Goal: Task Accomplishment & Management: Complete application form

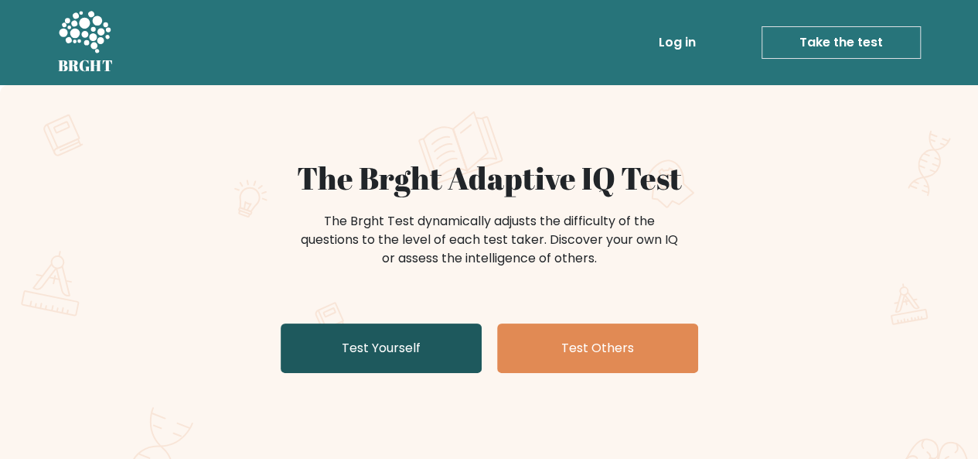
click at [353, 369] on link "Test Yourself" at bounding box center [381, 348] width 201 height 50
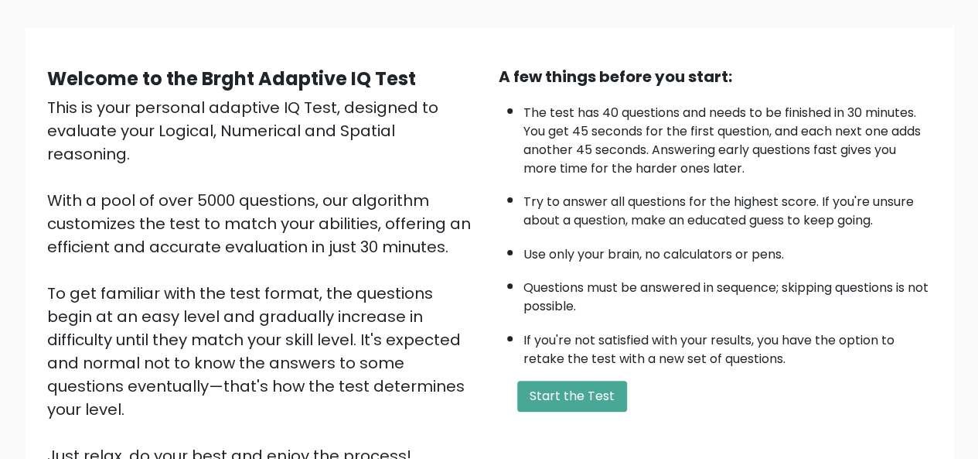
scroll to position [232, 0]
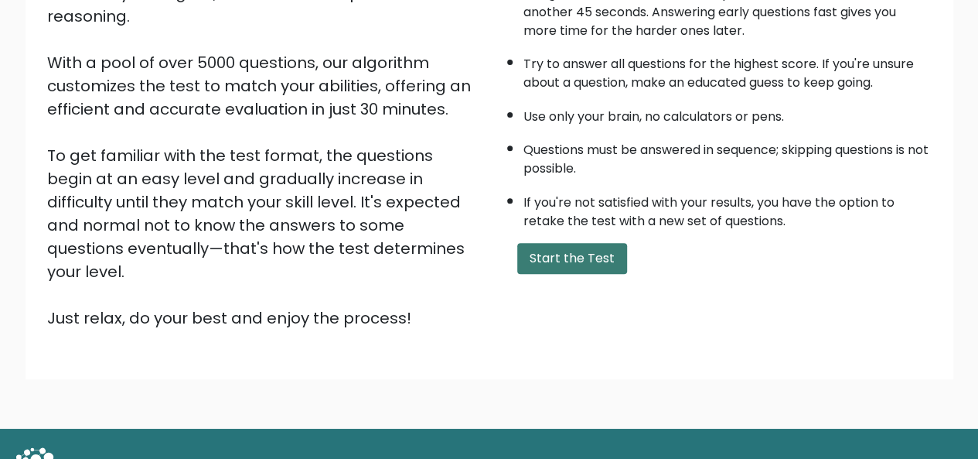
click at [530, 265] on button "Start the Test" at bounding box center [572, 258] width 110 height 31
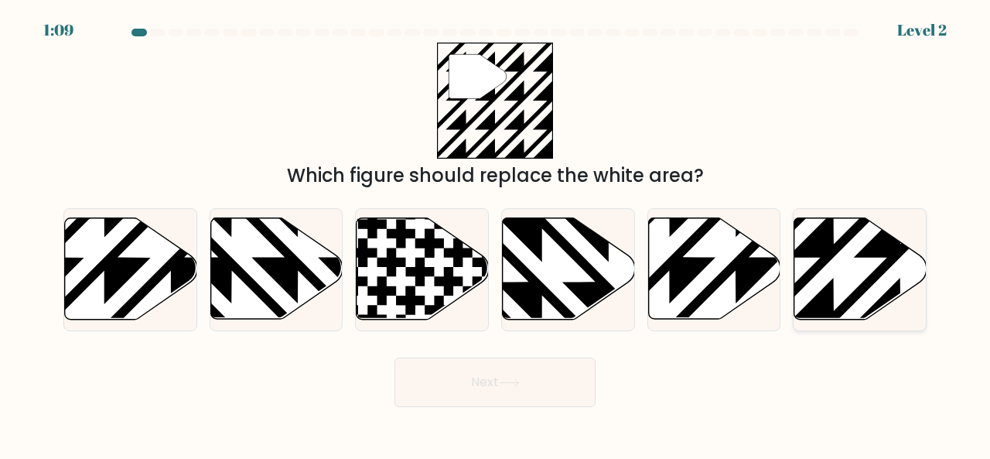
click at [843, 285] on icon at bounding box center [860, 268] width 132 height 101
click at [496, 234] on input "f." at bounding box center [495, 232] width 1 height 4
radio input "true"
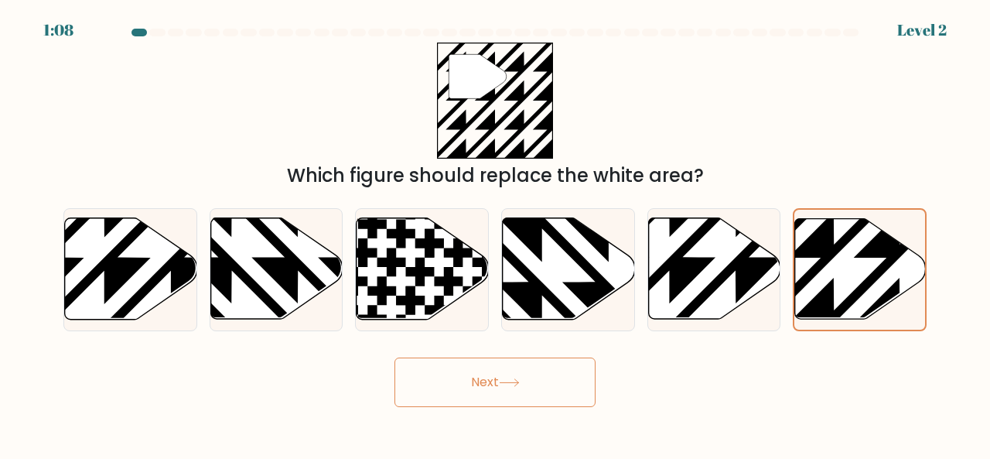
click at [586, 384] on button "Next" at bounding box center [494, 382] width 201 height 50
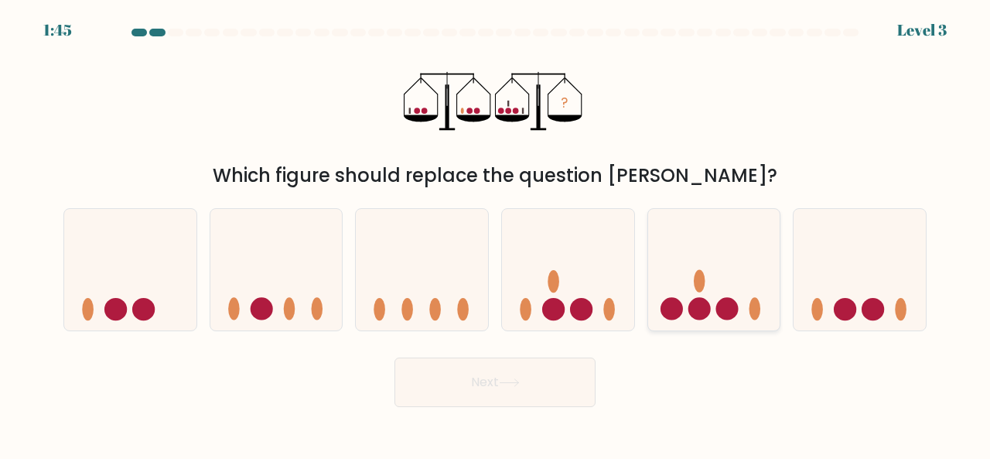
click at [710, 298] on icon at bounding box center [714, 268] width 132 height 109
click at [496, 234] on input "e." at bounding box center [495, 232] width 1 height 4
radio input "true"
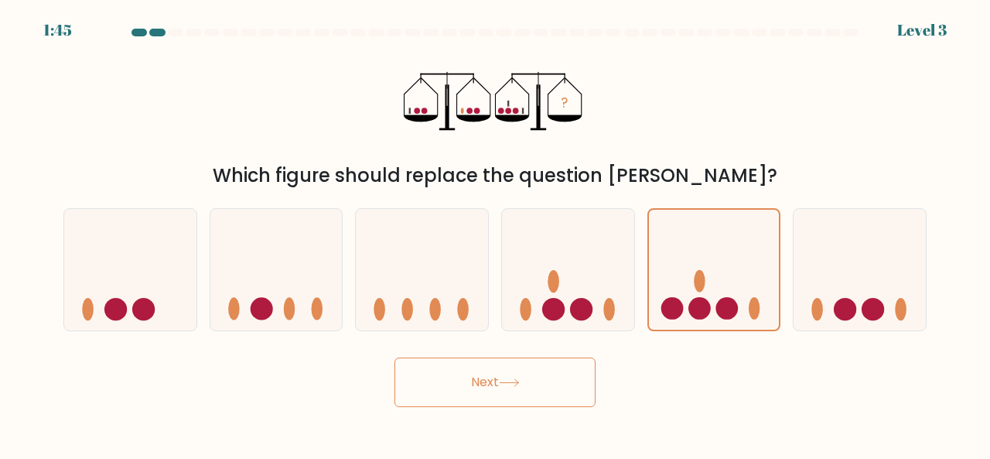
click at [553, 372] on button "Next" at bounding box center [494, 382] width 201 height 50
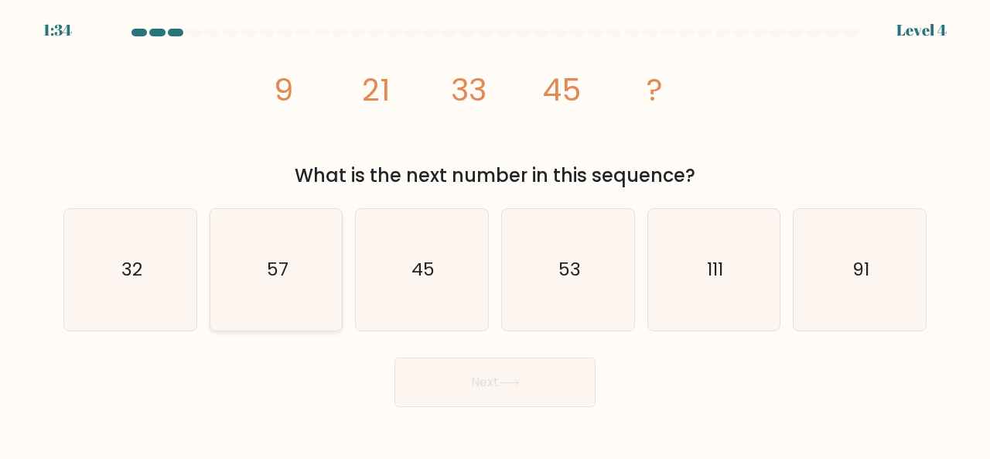
click at [265, 283] on icon "57" at bounding box center [276, 269] width 121 height 121
click at [495, 234] on input "b. 57" at bounding box center [495, 232] width 1 height 4
radio input "true"
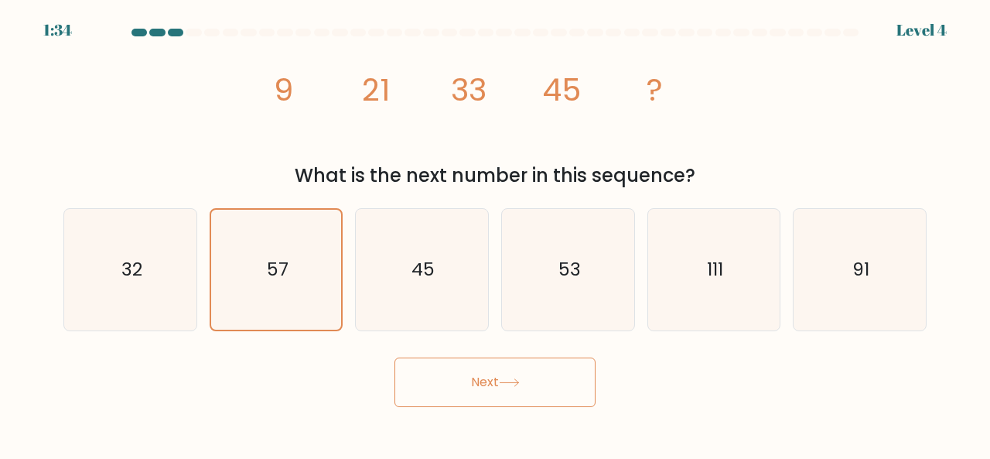
click at [418, 371] on button "Next" at bounding box center [494, 382] width 201 height 50
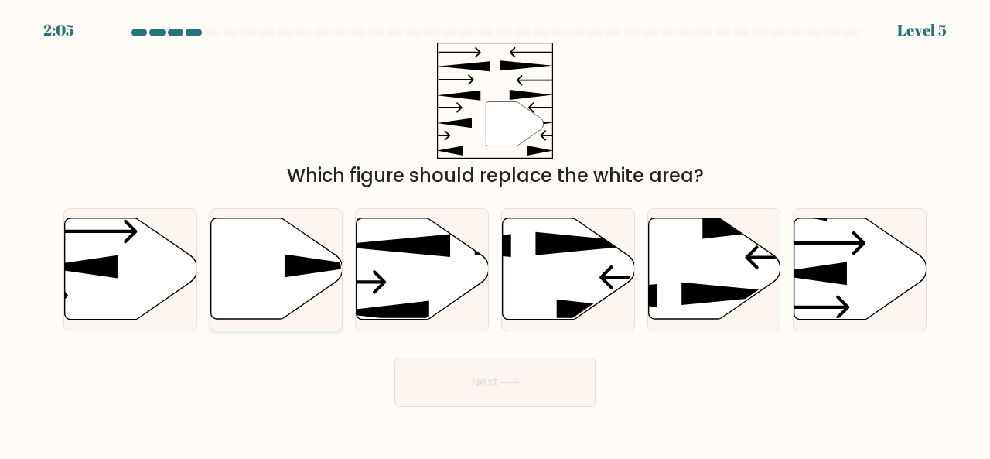
click at [235, 289] on icon at bounding box center [276, 268] width 132 height 101
click at [495, 234] on input "b." at bounding box center [495, 232] width 1 height 4
radio input "true"
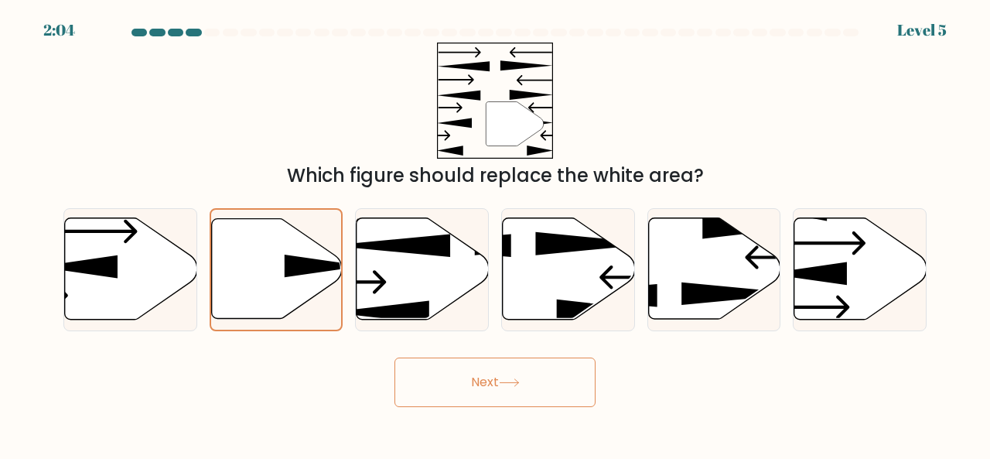
click at [504, 380] on icon at bounding box center [509, 382] width 21 height 9
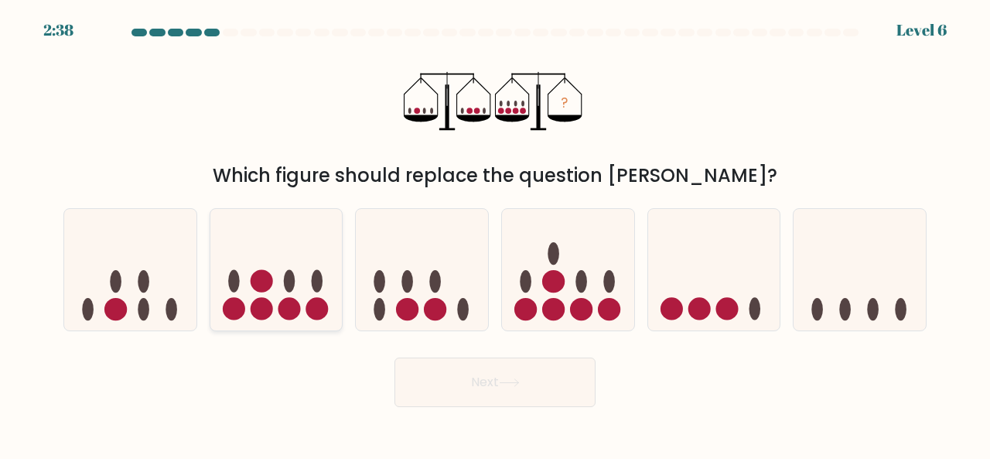
drag, startPoint x: 314, startPoint y: 241, endPoint x: 321, endPoint y: 249, distance: 10.4
click at [313, 242] on icon at bounding box center [276, 268] width 132 height 109
click at [495, 234] on input "b." at bounding box center [495, 232] width 1 height 4
radio input "true"
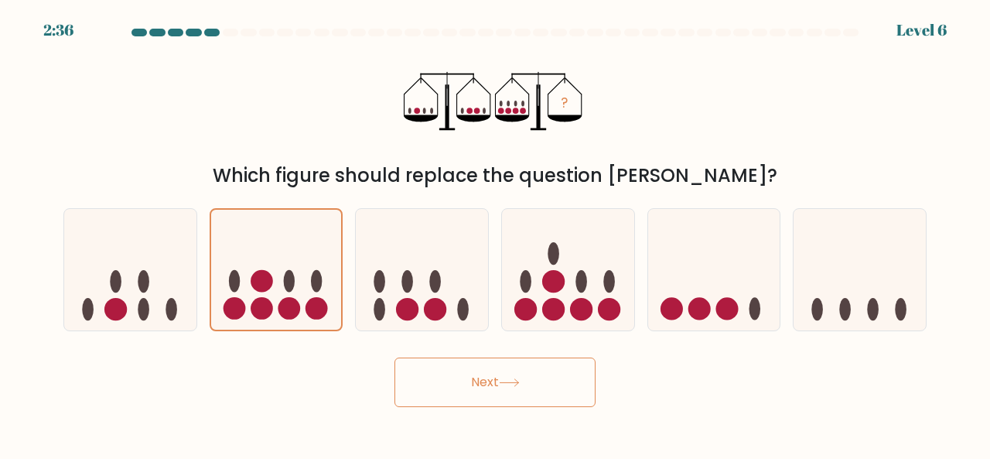
click at [519, 386] on icon at bounding box center [509, 382] width 21 height 9
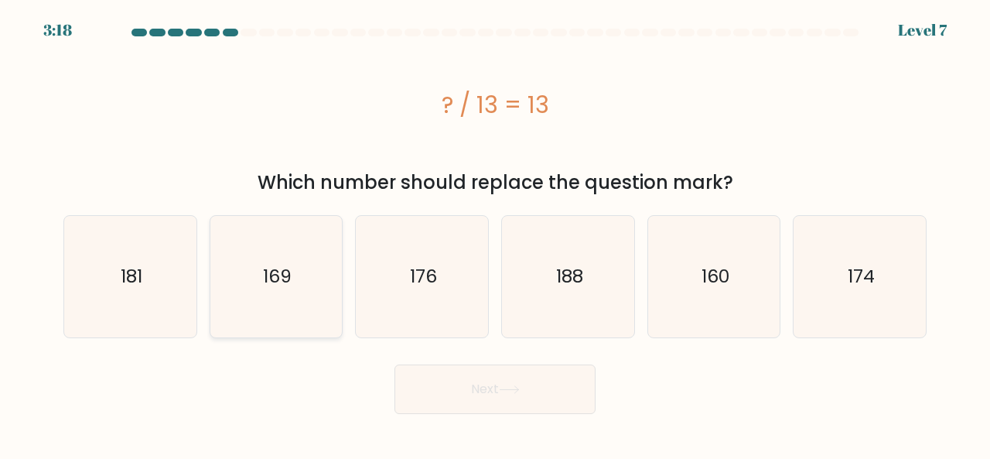
click at [256, 277] on icon "169" at bounding box center [276, 276] width 121 height 121
click at [495, 234] on input "b. 169" at bounding box center [495, 232] width 1 height 4
radio input "true"
click at [439, 380] on button "Next" at bounding box center [494, 389] width 201 height 50
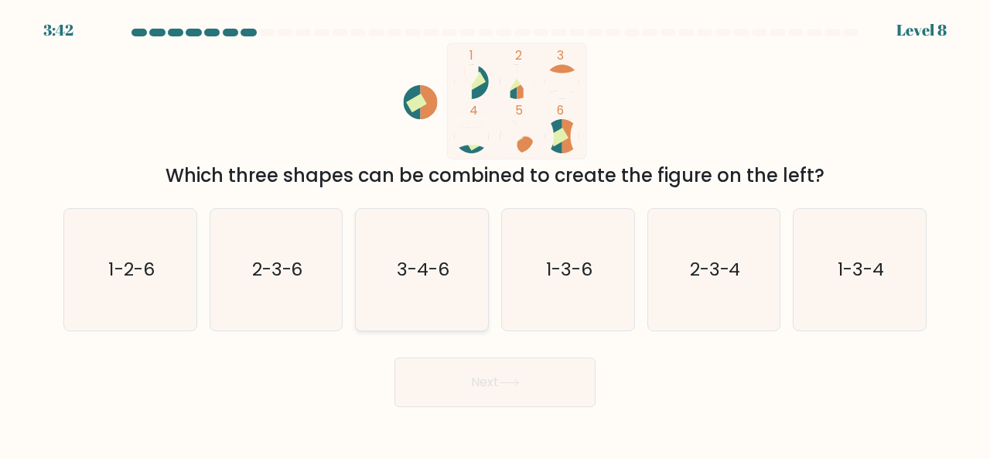
click at [390, 281] on icon "3-4-6" at bounding box center [421, 269] width 121 height 121
click at [495, 234] on input "c. 3-4-6" at bounding box center [495, 232] width 1 height 4
radio input "true"
click at [459, 371] on button "Next" at bounding box center [494, 382] width 201 height 50
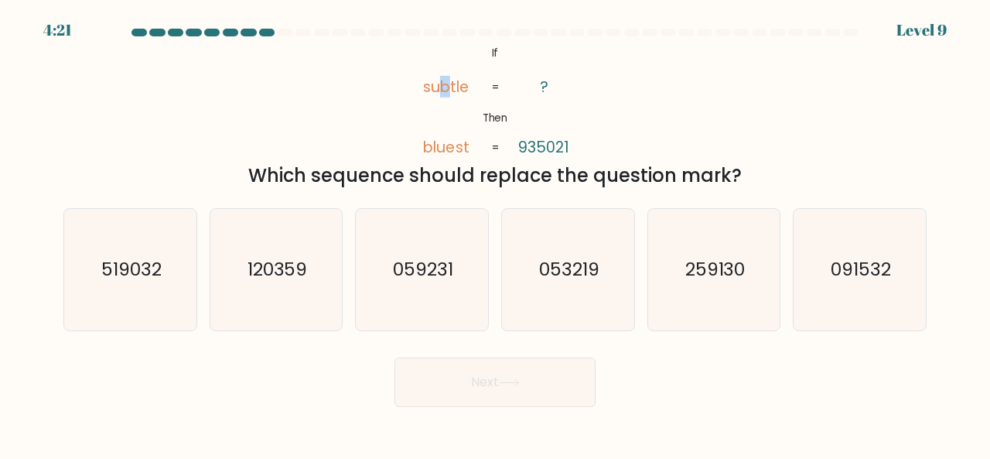
drag, startPoint x: 441, startPoint y: 88, endPoint x: 449, endPoint y: 91, distance: 8.3
click at [449, 91] on tspan "subtle" at bounding box center [445, 87] width 46 height 22
drag, startPoint x: 534, startPoint y: 149, endPoint x: 545, endPoint y: 149, distance: 10.1
click at [545, 149] on tspan "935021" at bounding box center [544, 147] width 51 height 22
click at [562, 147] on tspan "935021" at bounding box center [544, 147] width 51 height 22
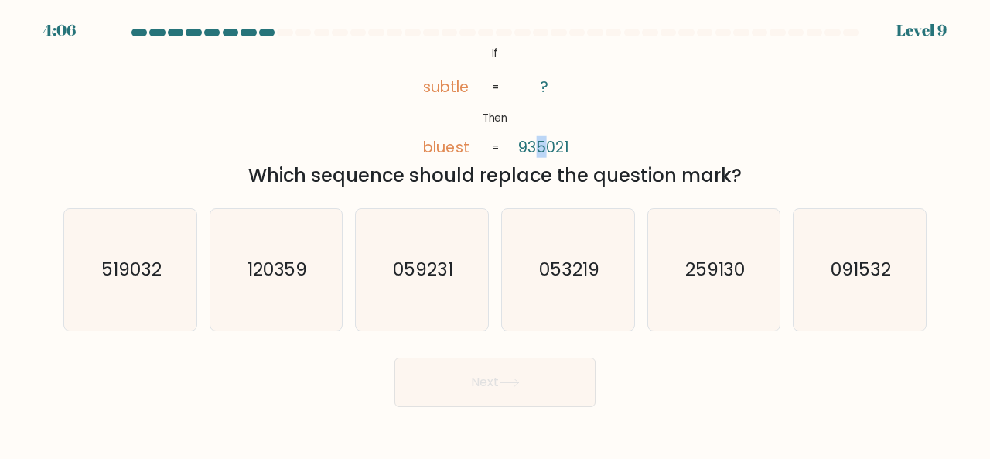
click at [546, 146] on tspan "935021" at bounding box center [544, 147] width 51 height 22
drag, startPoint x: 459, startPoint y: 87, endPoint x: 466, endPoint y: 90, distance: 8.1
click at [466, 90] on tspan "subtle" at bounding box center [445, 87] width 46 height 22
click at [435, 149] on tspan "bluest" at bounding box center [445, 147] width 46 height 22
click at [433, 150] on tspan "bluest" at bounding box center [445, 147] width 46 height 22
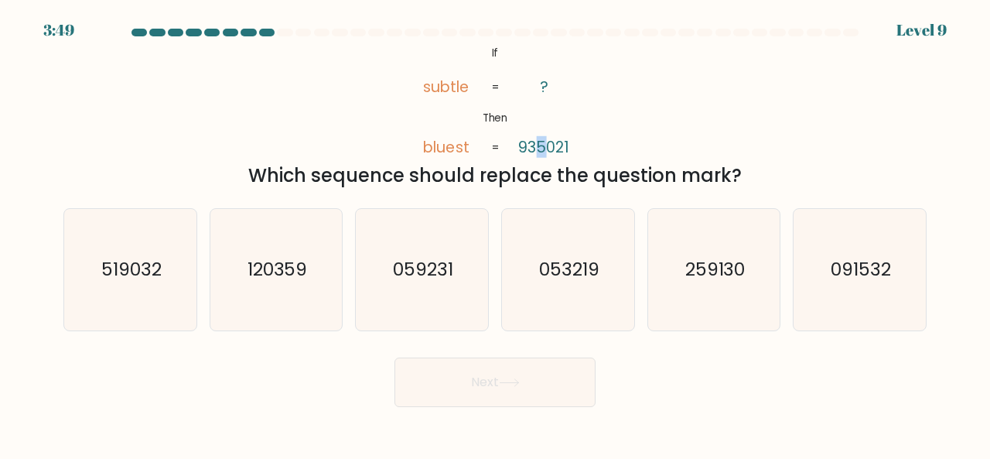
drag, startPoint x: 541, startPoint y: 147, endPoint x: 549, endPoint y: 151, distance: 8.6
click at [549, 151] on tspan "935021" at bounding box center [544, 147] width 51 height 22
drag, startPoint x: 455, startPoint y: 149, endPoint x: 463, endPoint y: 152, distance: 8.3
click at [463, 152] on tspan "bluest" at bounding box center [445, 147] width 46 height 22
click at [415, 289] on icon "059231" at bounding box center [421, 269] width 121 height 121
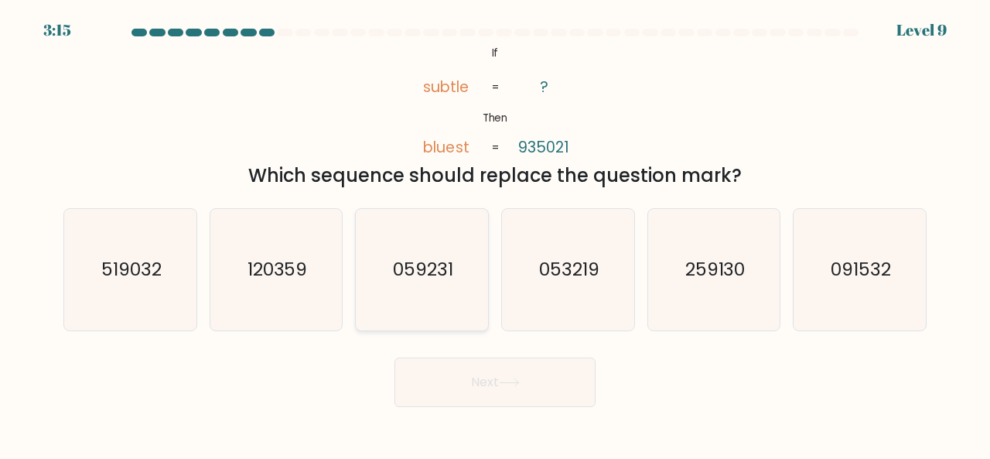
click at [495, 234] on input "c. 059231" at bounding box center [495, 232] width 1 height 4
radio input "true"
click at [473, 367] on button "Next" at bounding box center [494, 382] width 201 height 50
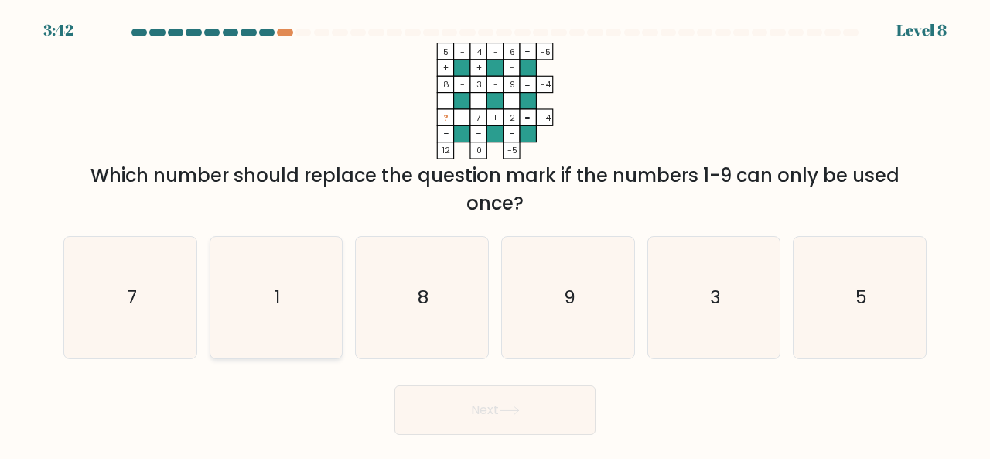
click at [274, 322] on icon "1" at bounding box center [276, 297] width 121 height 121
click at [495, 234] on input "b. 1" at bounding box center [495, 232] width 1 height 4
radio input "true"
click at [411, 408] on button "Next" at bounding box center [494, 410] width 201 height 50
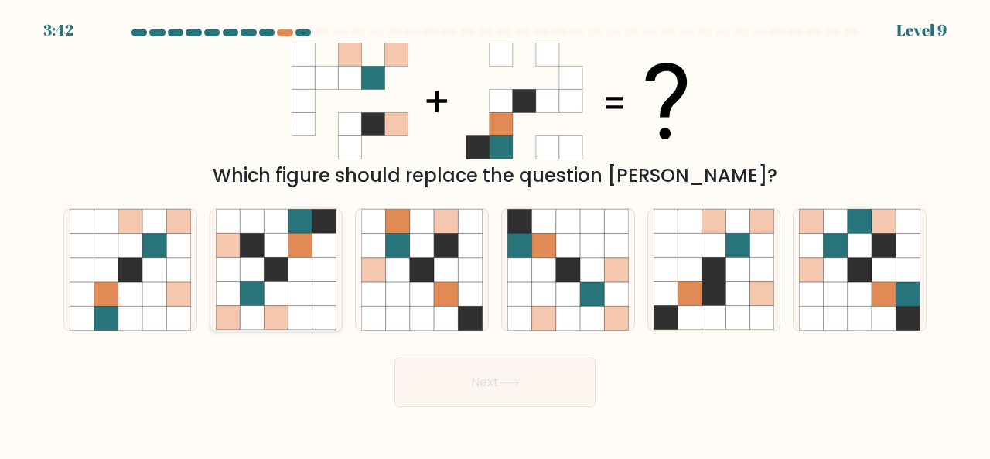
click at [285, 316] on icon at bounding box center [276, 318] width 24 height 24
click at [495, 234] on input "b." at bounding box center [495, 232] width 1 height 4
radio input "true"
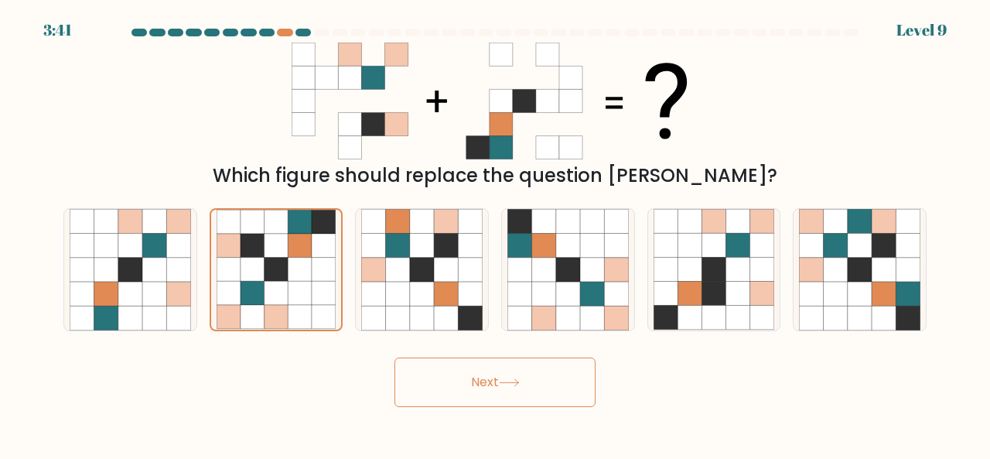
click at [544, 392] on button "Next" at bounding box center [494, 382] width 201 height 50
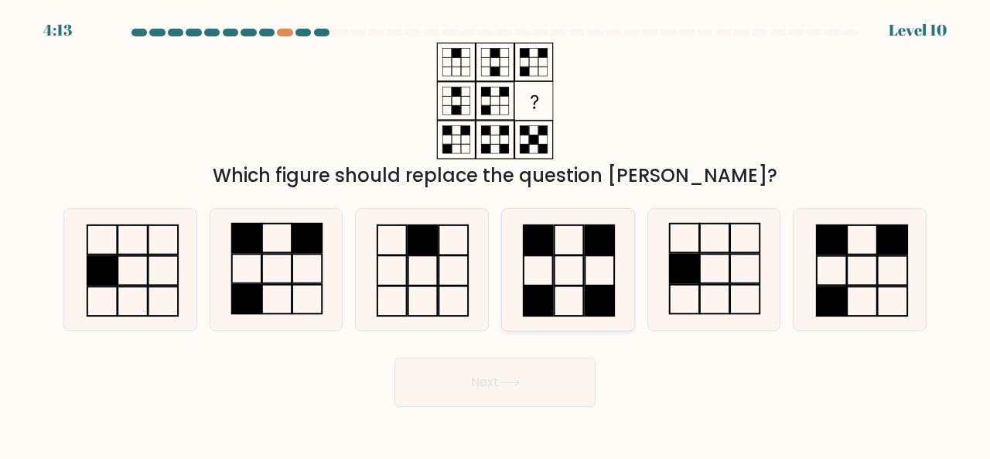
click at [558, 263] on icon at bounding box center [567, 269] width 121 height 121
click at [496, 234] on input "d." at bounding box center [495, 232] width 1 height 4
radio input "true"
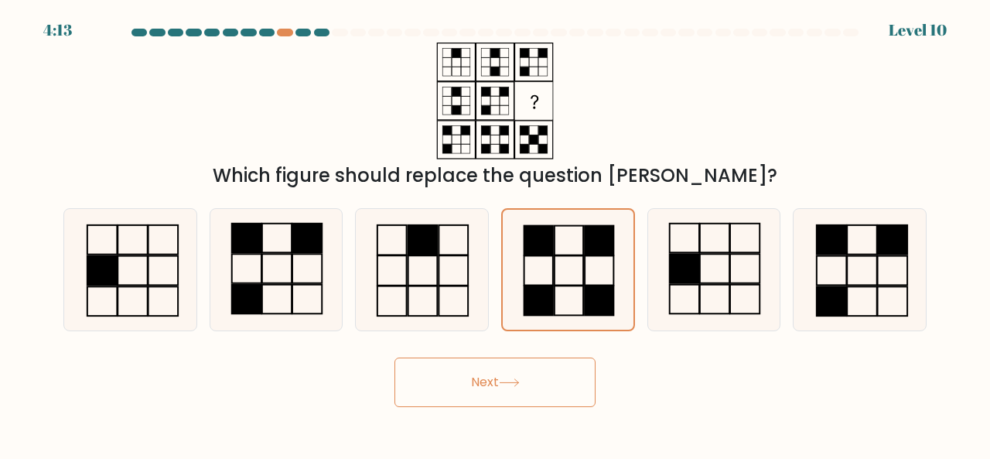
click at [515, 357] on button "Next" at bounding box center [494, 382] width 201 height 50
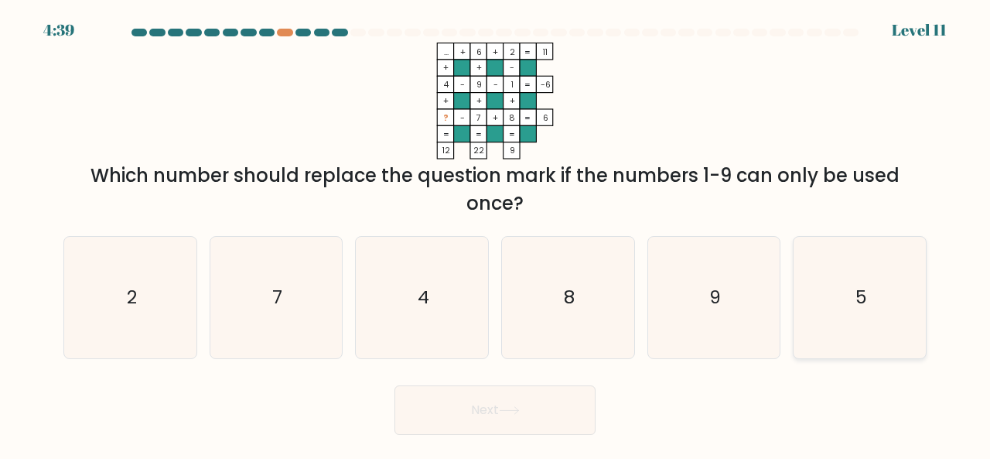
click at [835, 301] on icon "5" at bounding box center [859, 297] width 121 height 121
click at [496, 234] on input "f. 5" at bounding box center [495, 232] width 1 height 4
radio input "true"
click at [514, 391] on button "Next" at bounding box center [494, 410] width 201 height 50
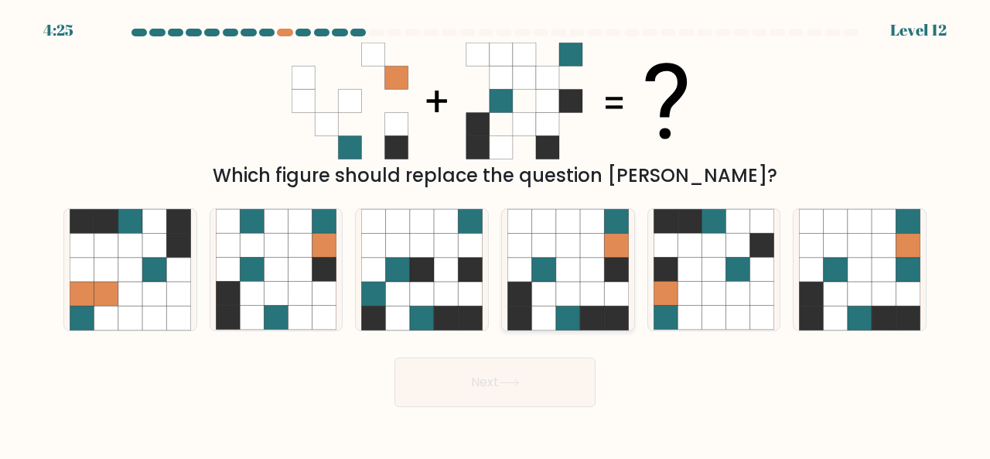
click at [614, 269] on icon at bounding box center [616, 270] width 24 height 24
click at [496, 234] on input "d." at bounding box center [495, 232] width 1 height 4
radio input "true"
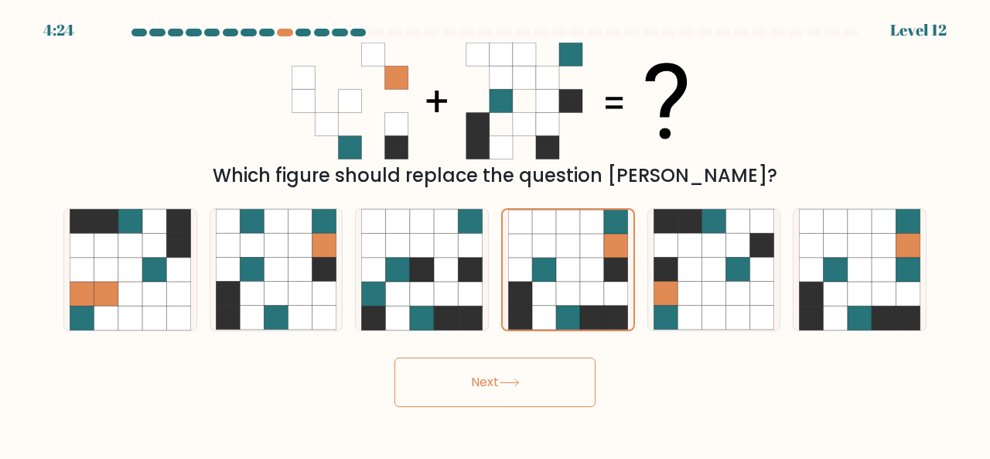
click at [531, 376] on button "Next" at bounding box center [494, 382] width 201 height 50
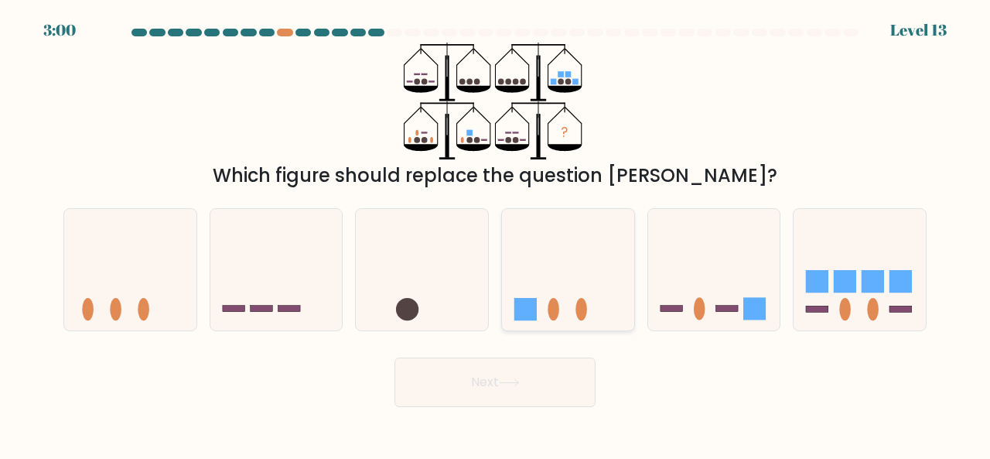
click at [563, 327] on div at bounding box center [568, 269] width 134 height 123
click at [496, 234] on input "d." at bounding box center [495, 232] width 1 height 4
radio input "true"
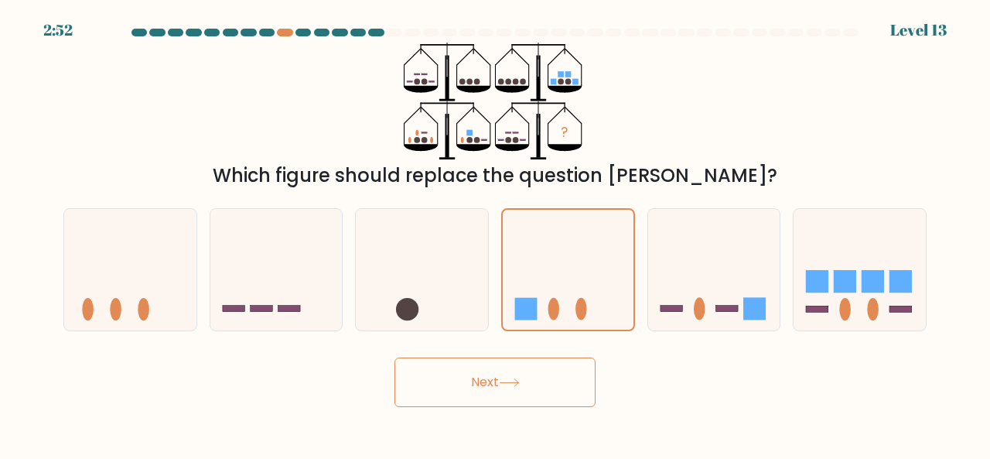
click at [534, 381] on button "Next" at bounding box center [494, 382] width 201 height 50
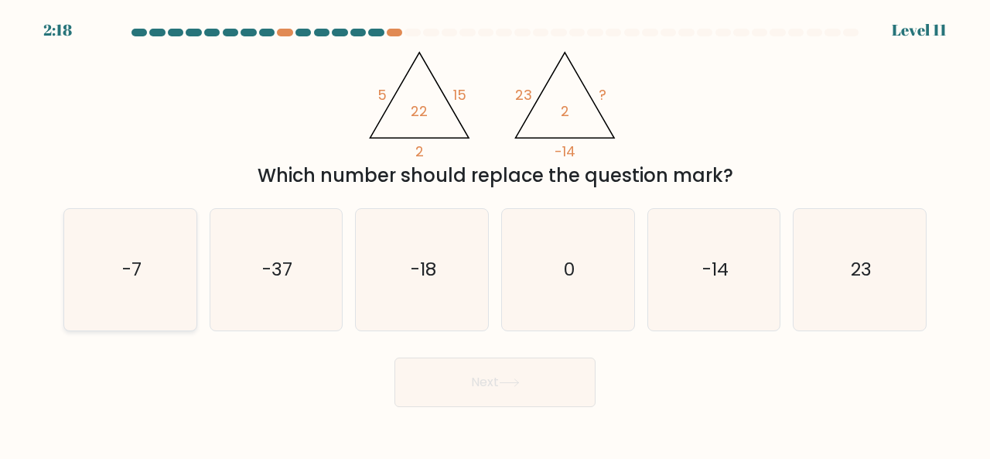
click at [135, 307] on icon "-7" at bounding box center [130, 269] width 121 height 121
click at [495, 234] on input "a. -7" at bounding box center [495, 232] width 1 height 4
radio input "true"
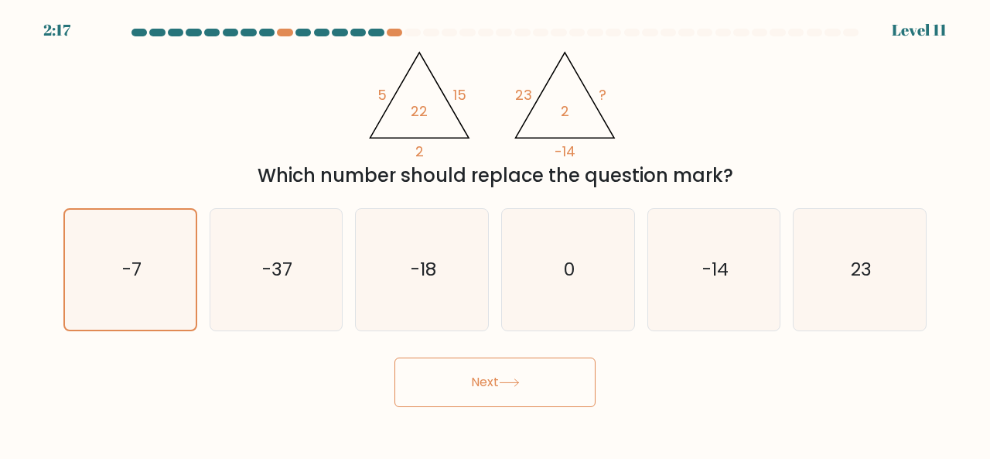
click at [467, 367] on button "Next" at bounding box center [494, 382] width 201 height 50
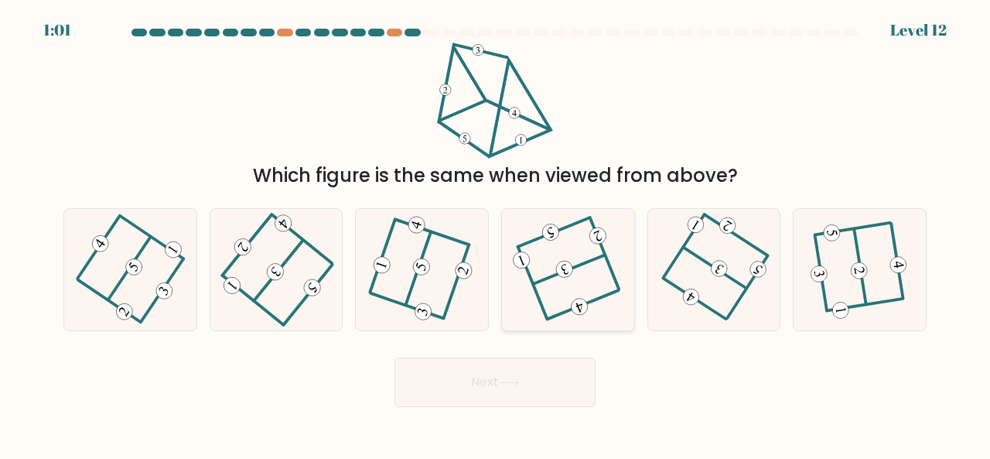
click at [613, 295] on icon at bounding box center [568, 268] width 97 height 97
click at [496, 234] on input "d." at bounding box center [495, 232] width 1 height 4
radio input "true"
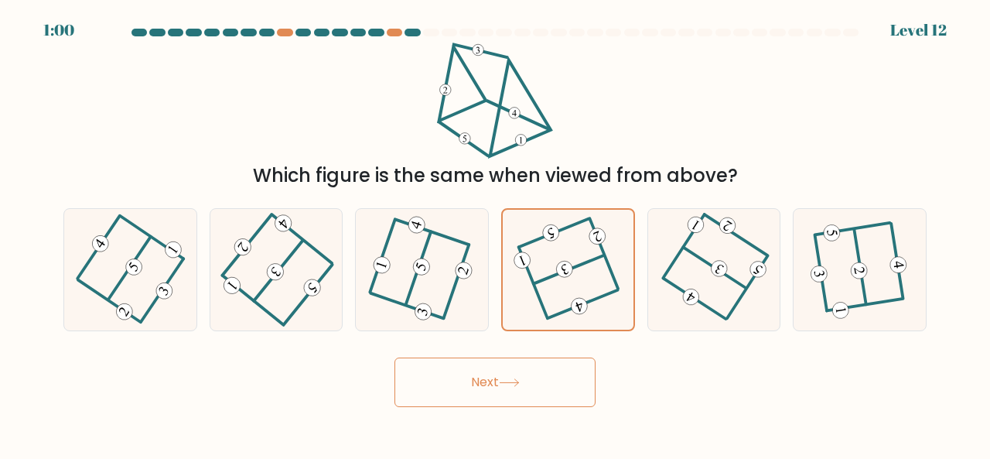
click at [481, 405] on button "Next" at bounding box center [494, 382] width 201 height 50
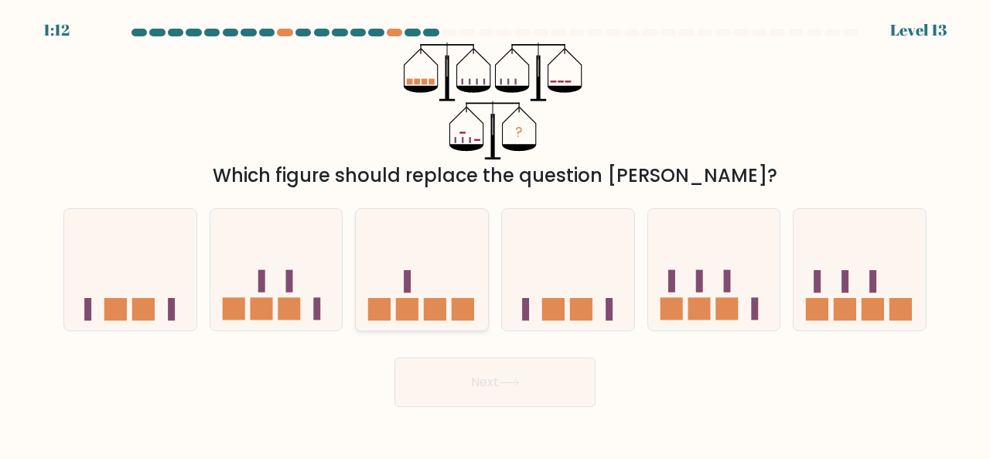
click at [430, 265] on icon at bounding box center [422, 268] width 132 height 109
click at [495, 234] on input "c." at bounding box center [495, 232] width 1 height 4
radio input "true"
click at [551, 408] on body "1:05 Level 13" at bounding box center [495, 229] width 990 height 459
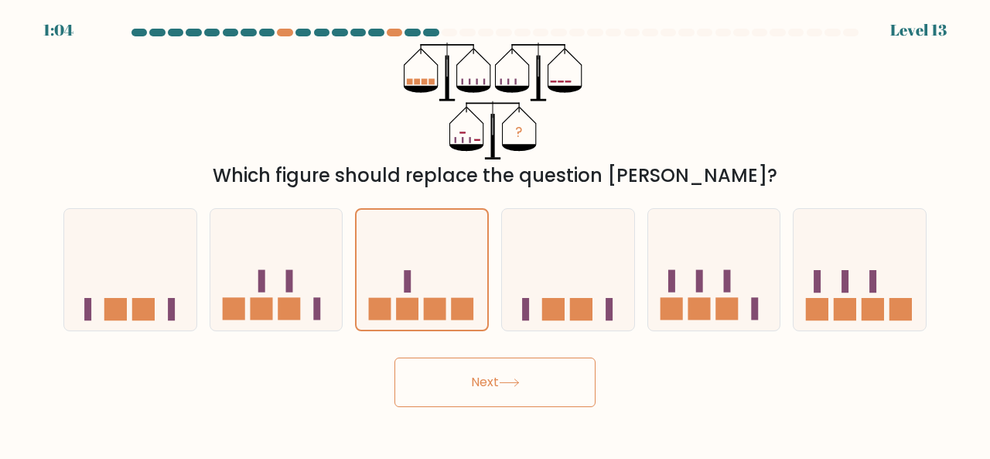
click at [551, 391] on button "Next" at bounding box center [494, 382] width 201 height 50
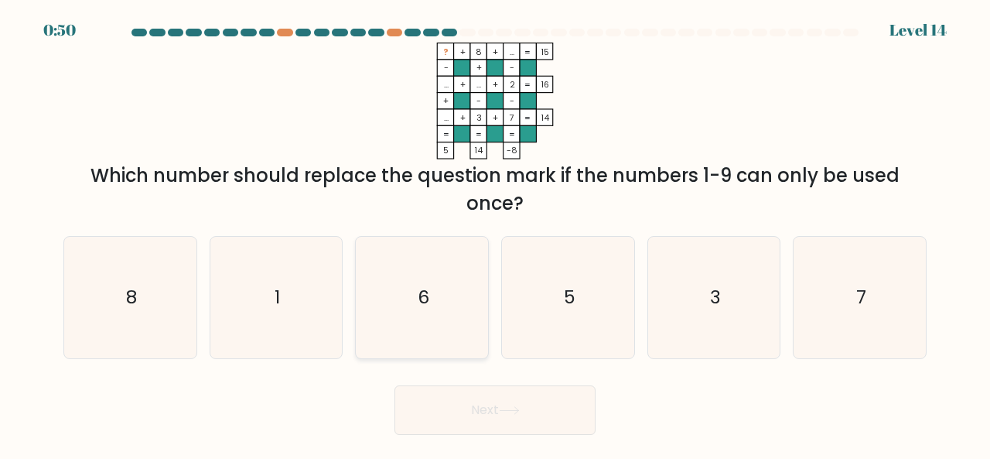
click at [417, 275] on icon "6" at bounding box center [421, 297] width 121 height 121
click at [495, 234] on input "c. 6" at bounding box center [495, 232] width 1 height 4
radio input "true"
click at [444, 405] on button "Next" at bounding box center [494, 410] width 201 height 50
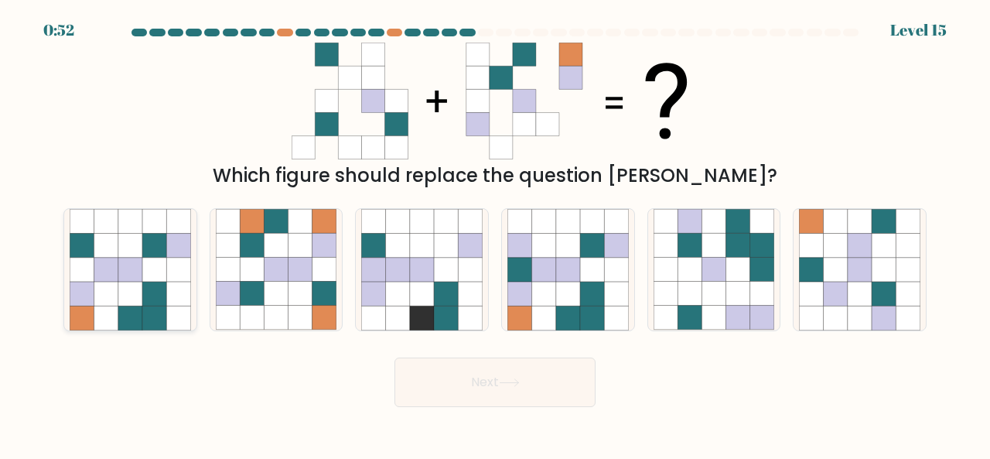
click at [166, 287] on icon at bounding box center [154, 294] width 24 height 24
click at [495, 234] on input "a." at bounding box center [495, 232] width 1 height 4
radio input "true"
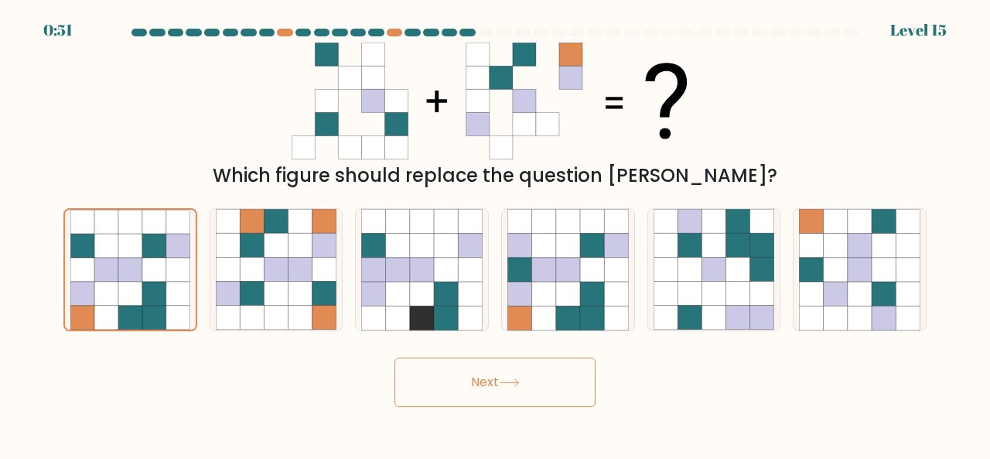
click at [506, 388] on button "Next" at bounding box center [494, 382] width 201 height 50
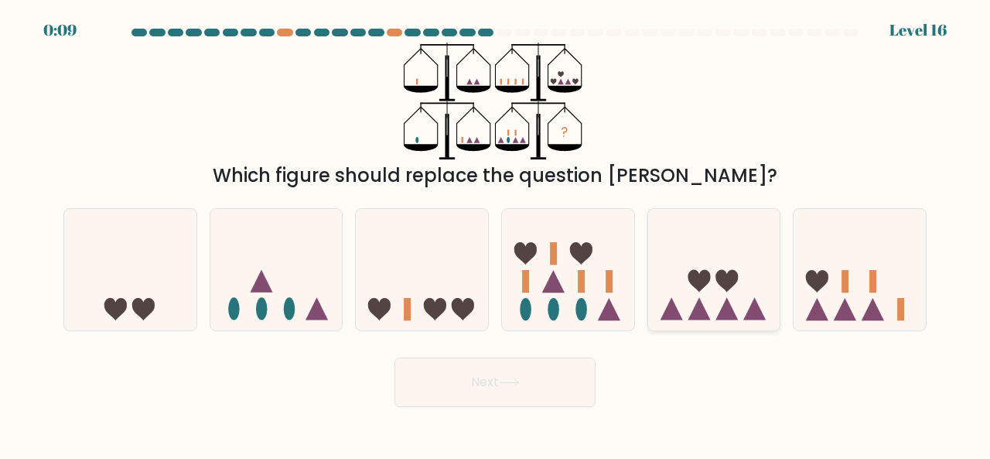
click at [696, 288] on icon at bounding box center [699, 281] width 22 height 22
click at [496, 234] on input "e." at bounding box center [495, 232] width 1 height 4
radio input "true"
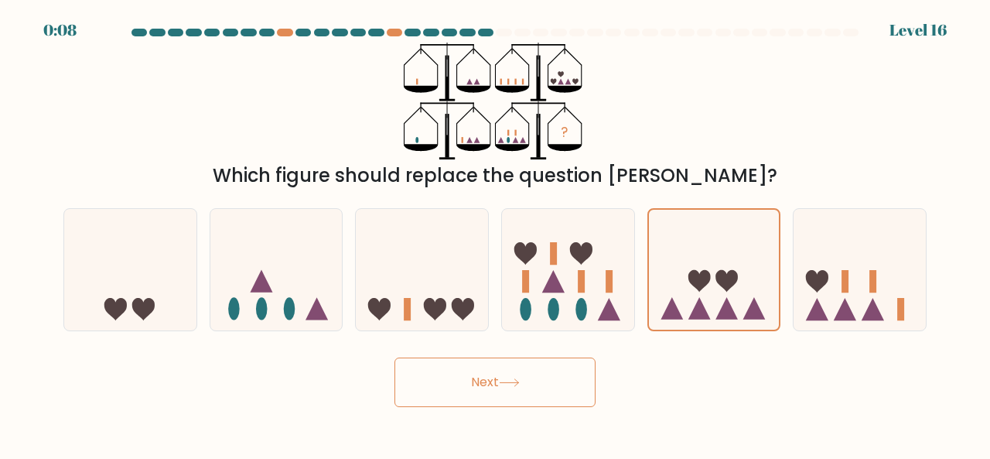
click at [524, 374] on button "Next" at bounding box center [494, 382] width 201 height 50
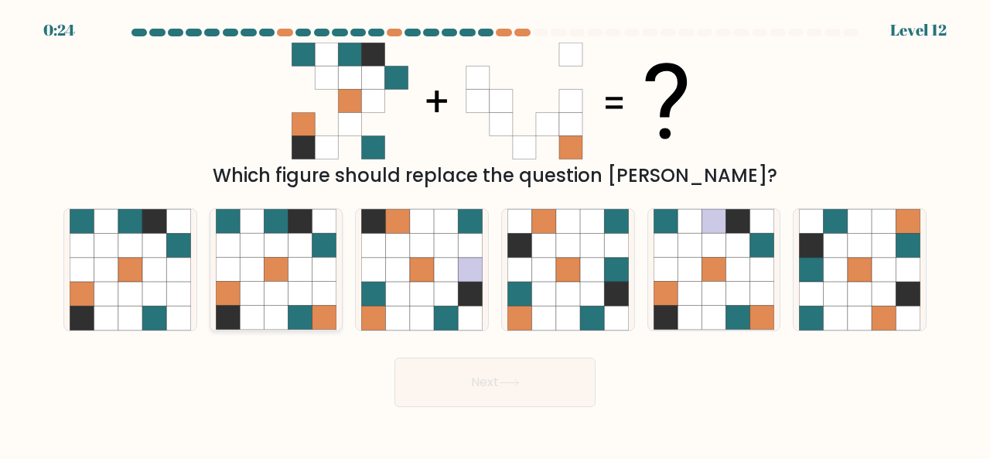
click at [284, 267] on icon at bounding box center [276, 270] width 24 height 24
click at [495, 234] on input "b." at bounding box center [495, 232] width 1 height 4
radio input "true"
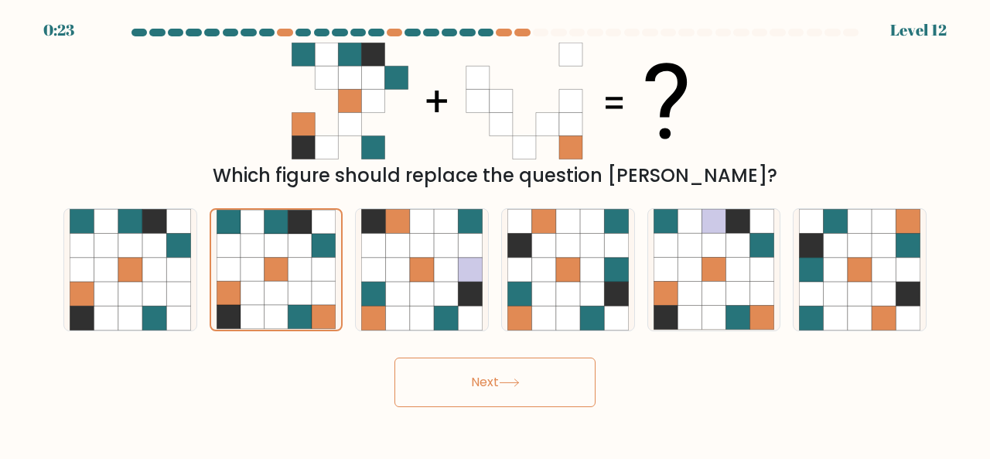
click at [475, 378] on button "Next" at bounding box center [494, 382] width 201 height 50
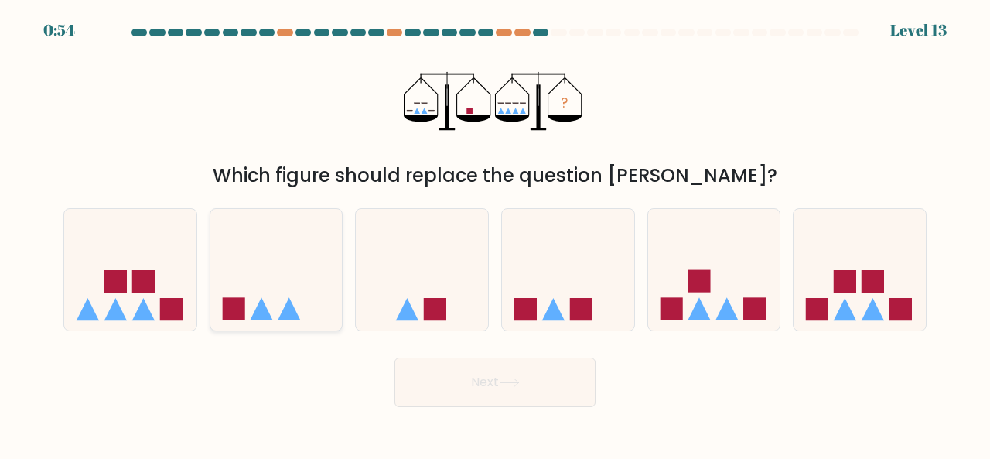
click at [278, 279] on icon at bounding box center [276, 268] width 132 height 109
click at [495, 234] on input "b." at bounding box center [495, 232] width 1 height 4
radio input "true"
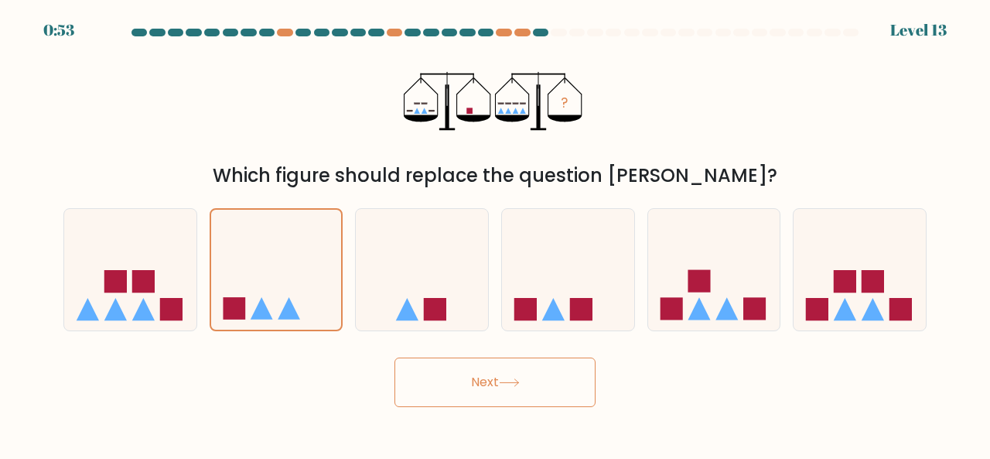
click at [443, 364] on button "Next" at bounding box center [494, 382] width 201 height 50
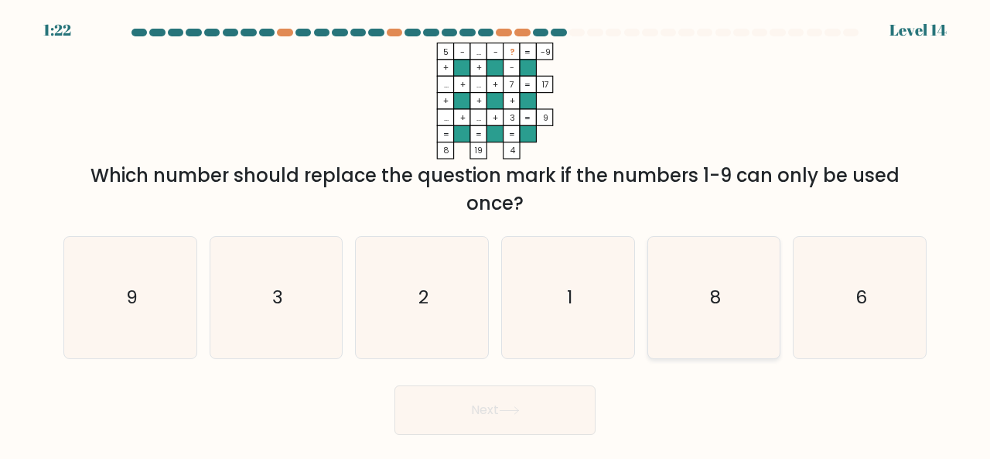
drag, startPoint x: 692, startPoint y: 281, endPoint x: 654, endPoint y: 302, distance: 43.7
click at [692, 281] on icon "8" at bounding box center [714, 297] width 121 height 121
click at [496, 234] on input "e. 8" at bounding box center [495, 232] width 1 height 4
radio input "true"
click at [549, 398] on button "Next" at bounding box center [494, 410] width 201 height 50
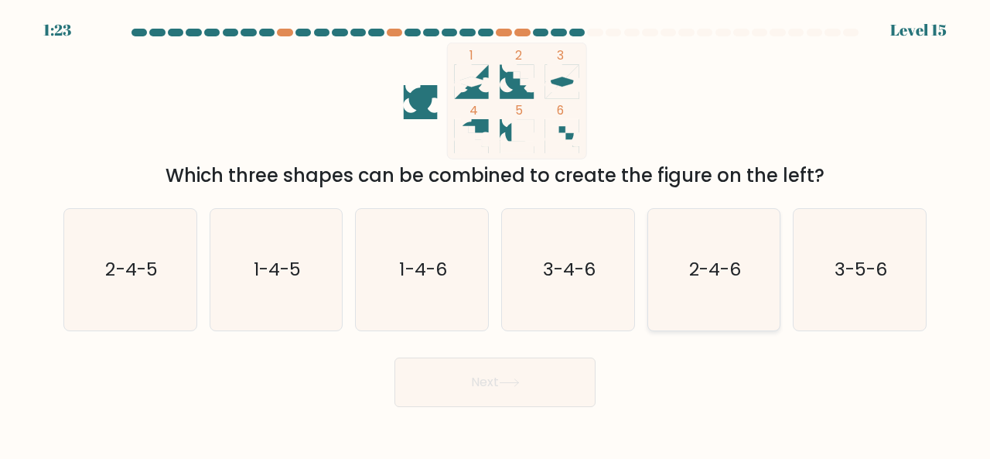
click at [711, 265] on text "2-4-6" at bounding box center [715, 269] width 52 height 26
click at [496, 234] on input "e. 2-4-6" at bounding box center [495, 232] width 1 height 4
radio input "true"
click at [558, 381] on button "Next" at bounding box center [494, 382] width 201 height 50
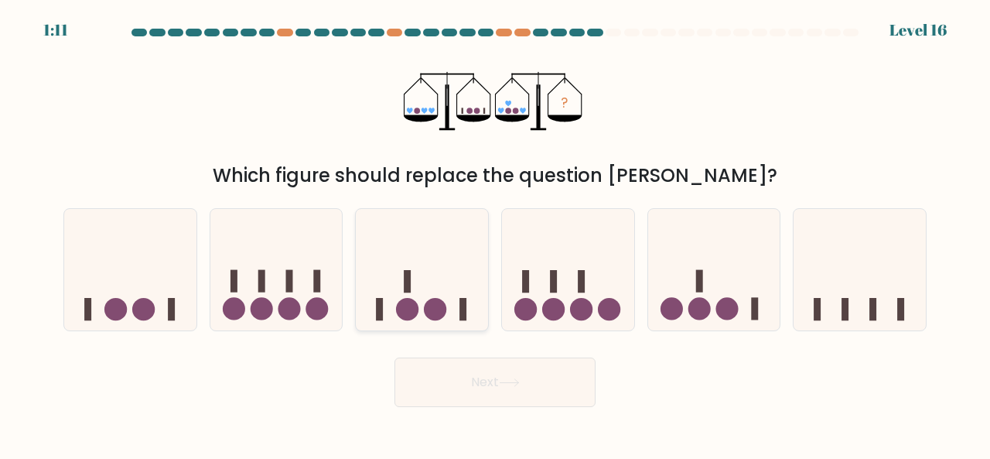
click at [385, 320] on icon at bounding box center [422, 268] width 132 height 109
click at [495, 234] on input "c." at bounding box center [495, 232] width 1 height 4
radio input "true"
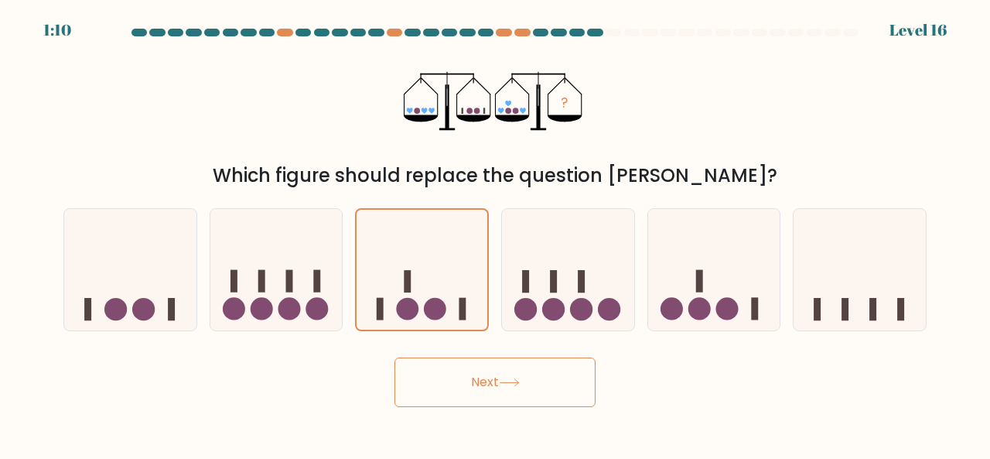
click at [481, 361] on button "Next" at bounding box center [494, 382] width 201 height 50
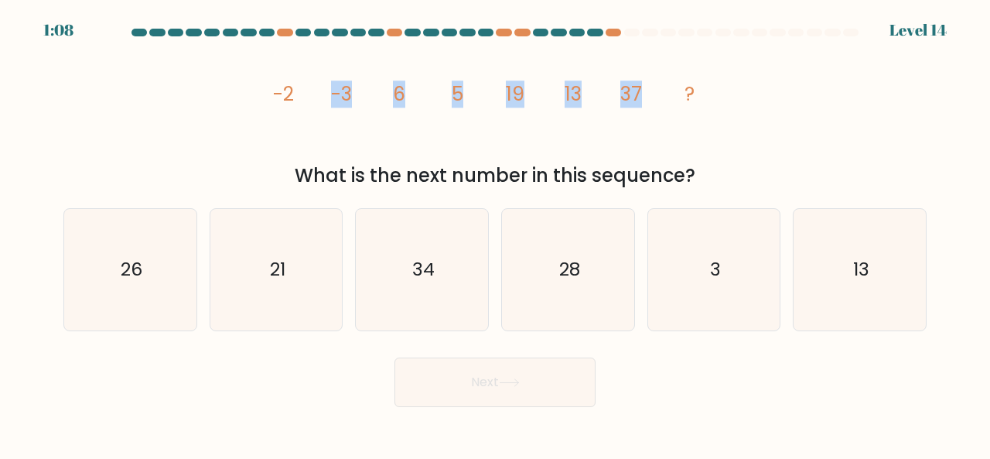
drag, startPoint x: 289, startPoint y: 91, endPoint x: 651, endPoint y: 87, distance: 362.0
click at [651, 87] on icon "image/svg+xml -2 -3 6 5 19 13 37 ?" at bounding box center [495, 101] width 464 height 117
click at [381, 145] on icon "image/svg+xml -2 -3 6 5 19 13 37 ?" at bounding box center [495, 101] width 464 height 117
drag, startPoint x: 456, startPoint y: 91, endPoint x: 574, endPoint y: 118, distance: 121.2
click at [574, 118] on icon "image/svg+xml -2 -3 6 5 19 13 37 ?" at bounding box center [495, 101] width 464 height 117
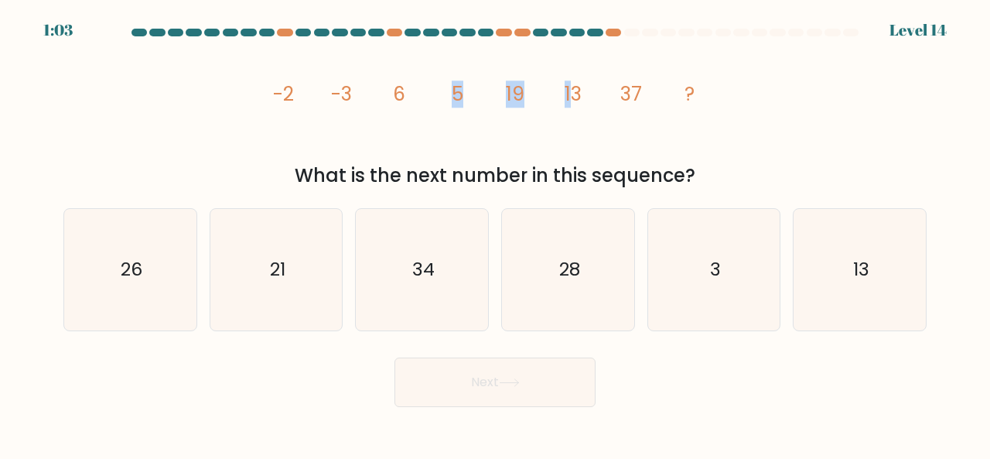
click at [567, 121] on icon "image/svg+xml -2 -3 6 5 19 13 37 ?" at bounding box center [495, 101] width 464 height 117
click at [504, 111] on icon "image/svg+xml -2 -3 6 5 19 13 37 ?" at bounding box center [495, 101] width 464 height 117
drag, startPoint x: 349, startPoint y: 117, endPoint x: 415, endPoint y: 146, distance: 72.0
click at [448, 130] on icon "image/svg+xml -2 -3 6 5 19 13 37 ?" at bounding box center [495, 101] width 464 height 117
click at [412, 146] on icon "image/svg+xml -2 -3 6 5 19 13 37 ?" at bounding box center [495, 101] width 464 height 117
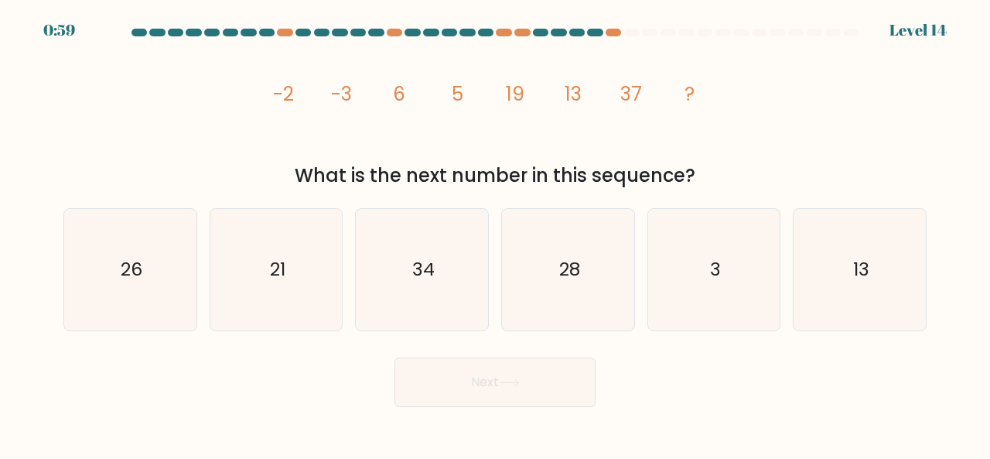
drag, startPoint x: 308, startPoint y: 121, endPoint x: 299, endPoint y: 123, distance: 8.8
click at [308, 123] on icon "image/svg+xml -2 -3 6 5 19 13 37 ?" at bounding box center [495, 101] width 464 height 117
drag, startPoint x: 555, startPoint y: 299, endPoint x: 547, endPoint y: 312, distance: 15.3
click at [555, 299] on icon "28" at bounding box center [567, 269] width 121 height 121
click at [496, 234] on input "d. 28" at bounding box center [495, 232] width 1 height 4
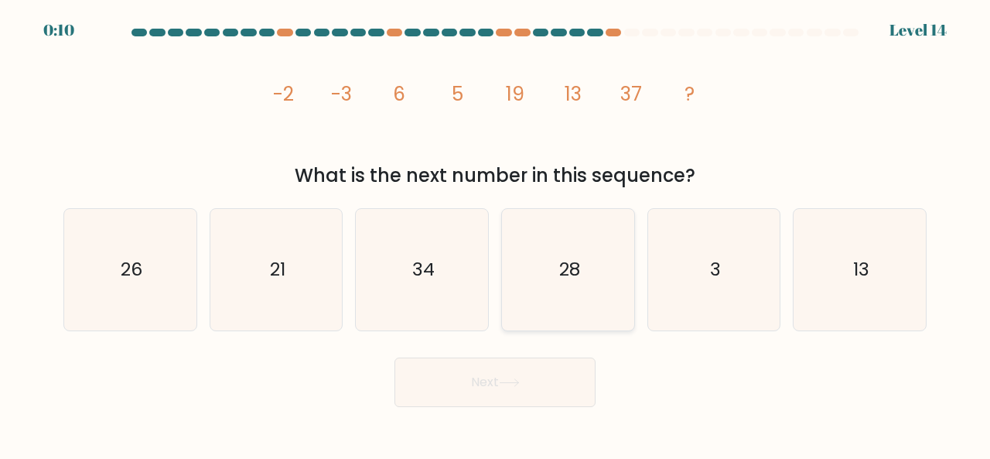
radio input "true"
click at [489, 364] on button "Next" at bounding box center [494, 382] width 201 height 50
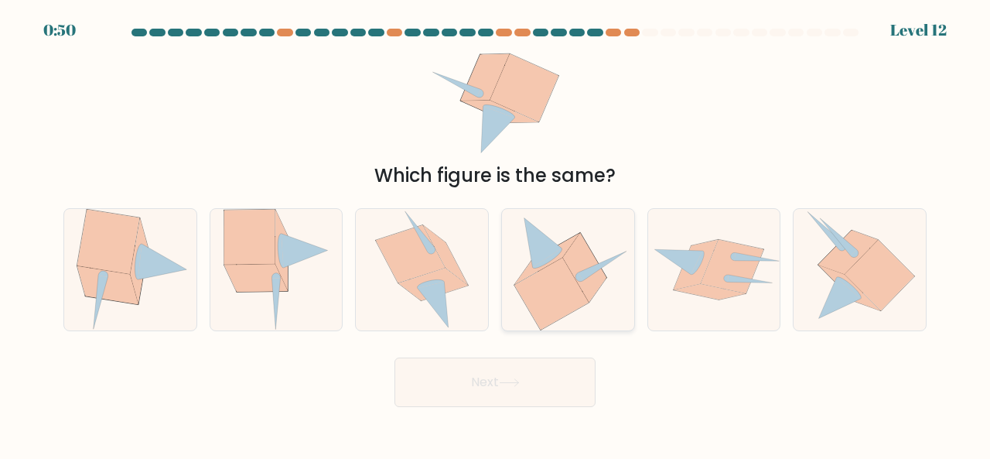
click at [557, 314] on icon at bounding box center [551, 294] width 74 height 72
click at [496, 234] on input "d." at bounding box center [495, 232] width 1 height 4
radio input "true"
click at [495, 381] on button "Next" at bounding box center [494, 382] width 201 height 50
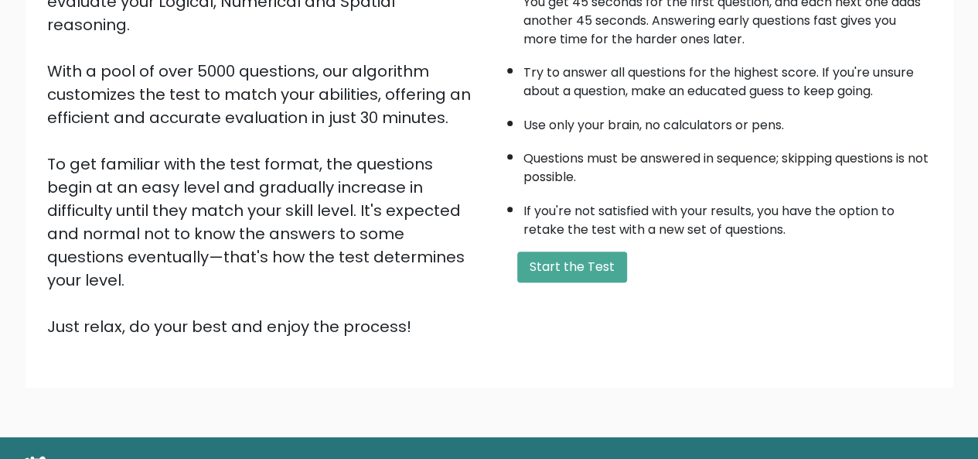
scroll to position [249, 0]
